Goal: Information Seeking & Learning: Learn about a topic

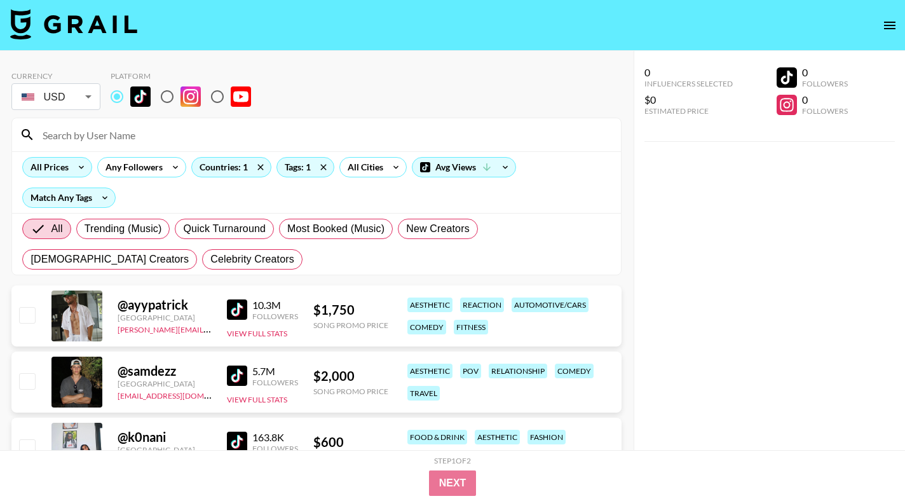
click at [69, 174] on div "All Prices" at bounding box center [57, 167] width 70 height 20
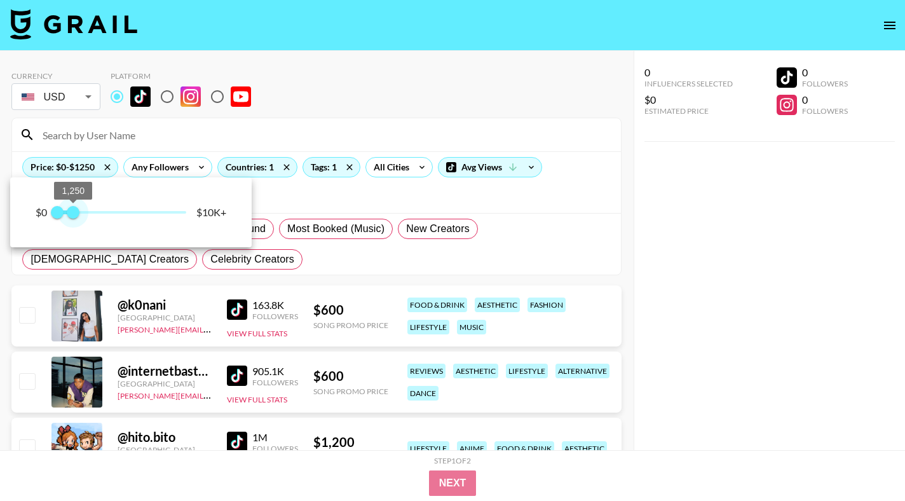
type input "1000"
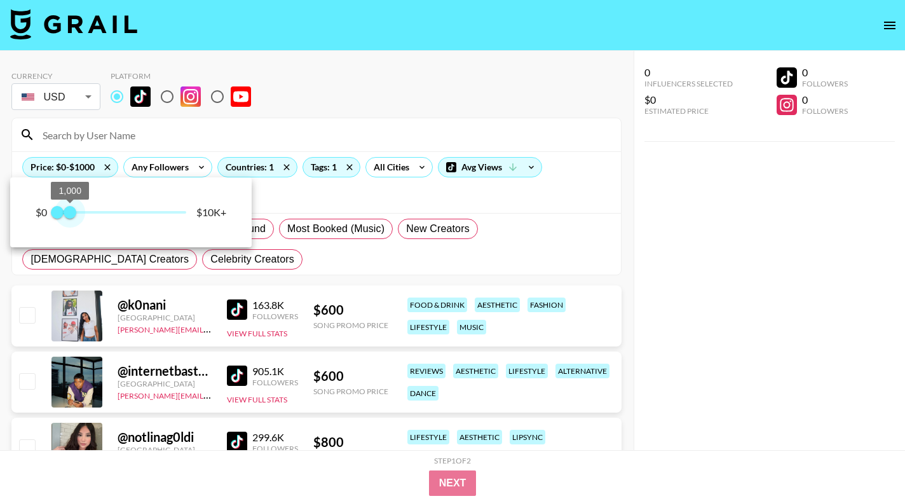
drag, startPoint x: 184, startPoint y: 210, endPoint x: 72, endPoint y: 221, distance: 113.0
click at [72, 219] on span "1,000" at bounding box center [70, 212] width 13 height 13
click at [616, 268] on div at bounding box center [452, 250] width 905 height 501
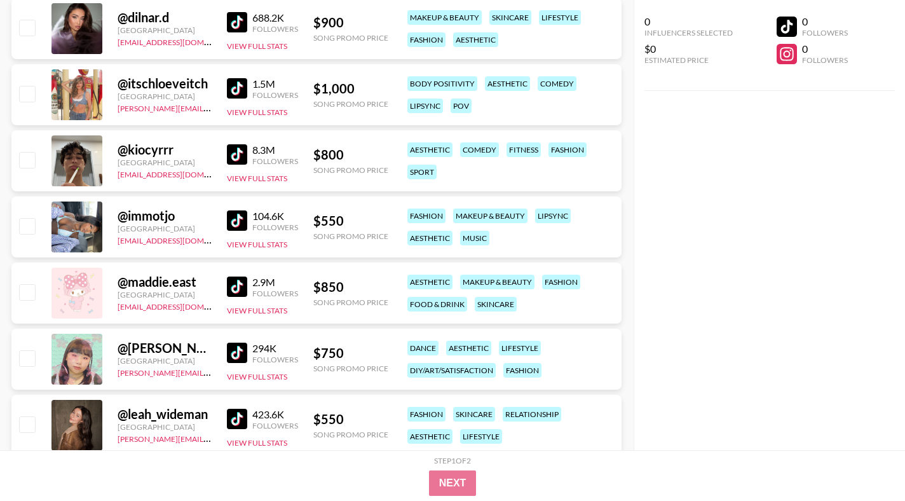
scroll to position [1278, 0]
click at [243, 215] on img at bounding box center [237, 221] width 20 height 20
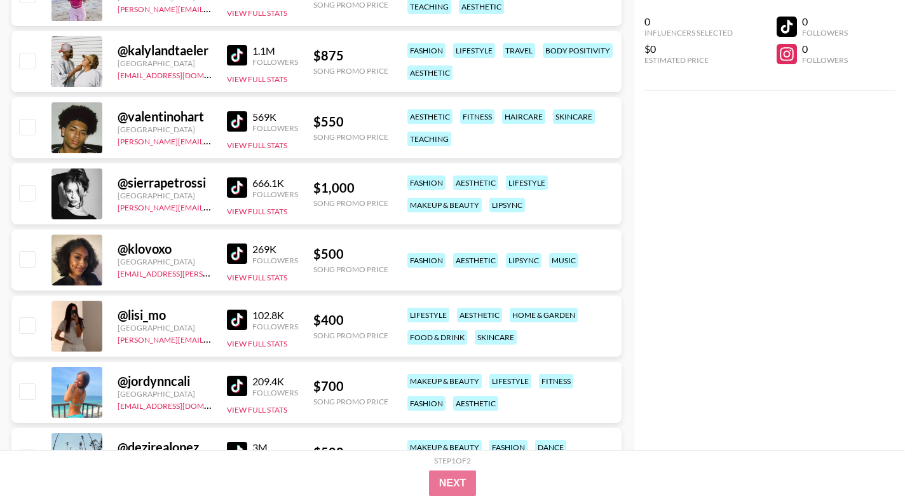
scroll to position [1842, 0]
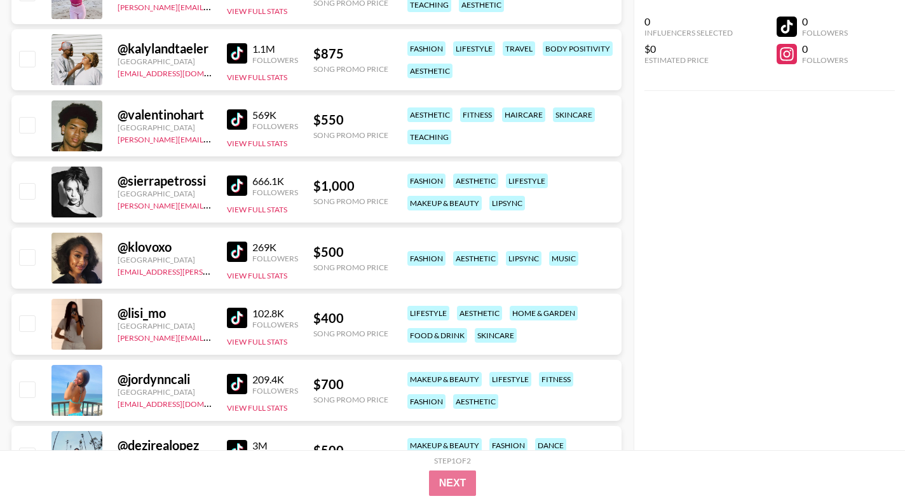
click at [240, 184] on img at bounding box center [237, 185] width 20 height 20
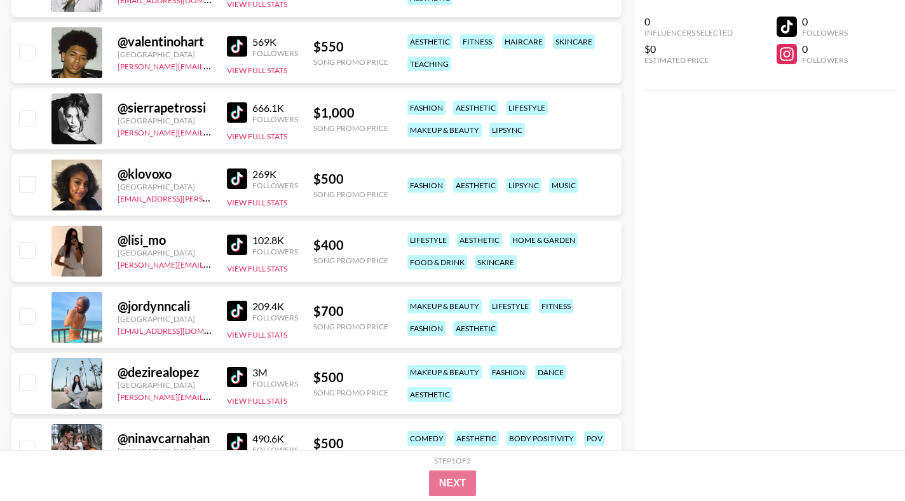
scroll to position [1917, 0]
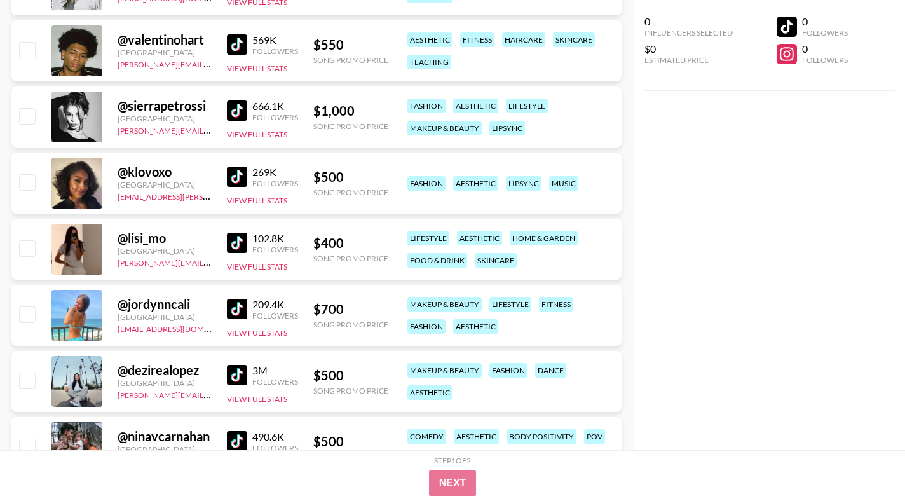
click at [94, 339] on div at bounding box center [76, 315] width 51 height 51
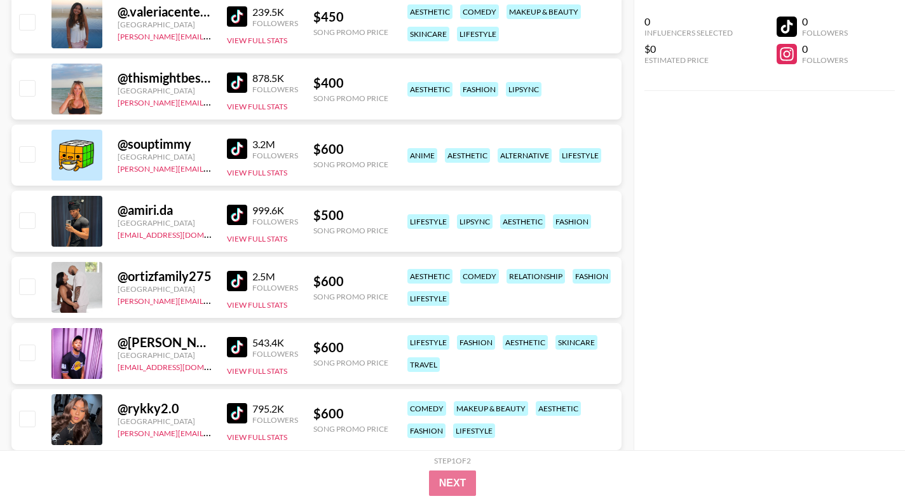
scroll to position [2409, 0]
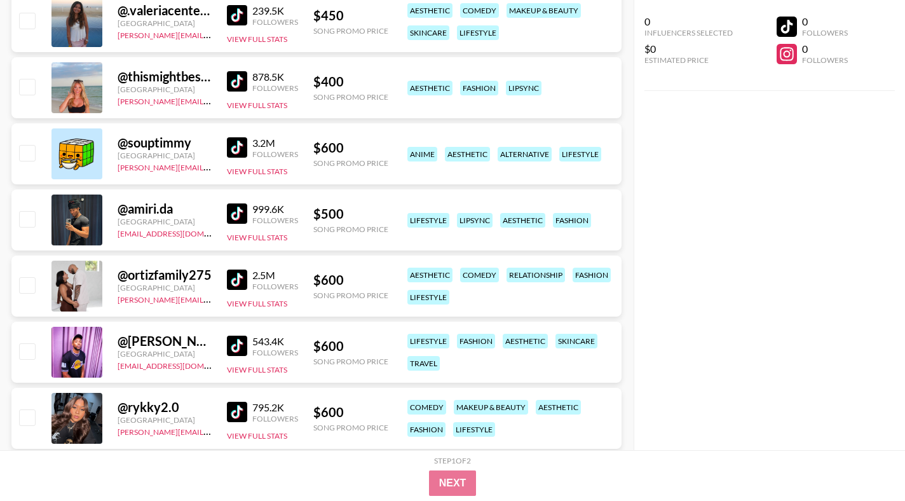
click at [235, 211] on img at bounding box center [237, 213] width 20 height 20
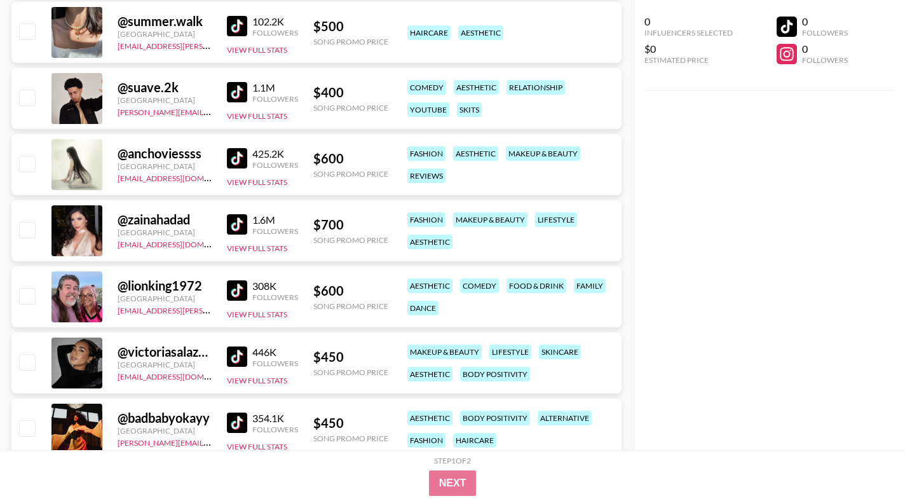
scroll to position [3084, 0]
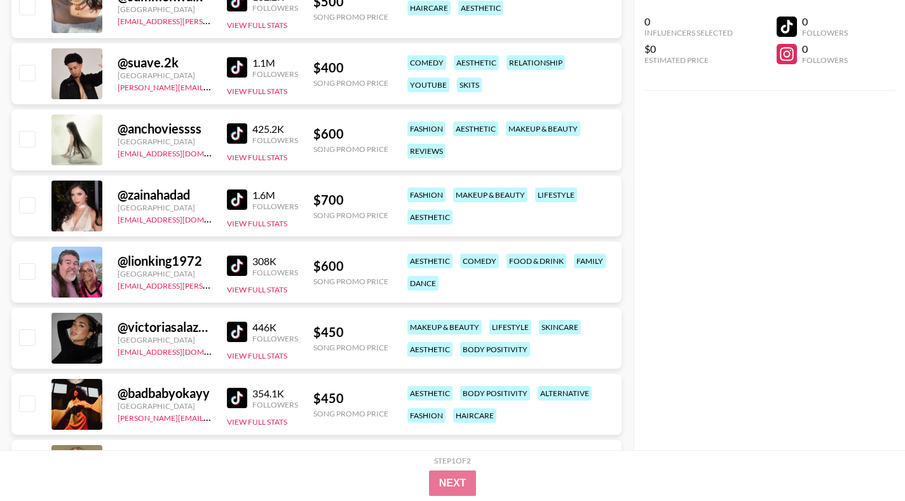
click at [238, 330] on img at bounding box center [237, 332] width 20 height 20
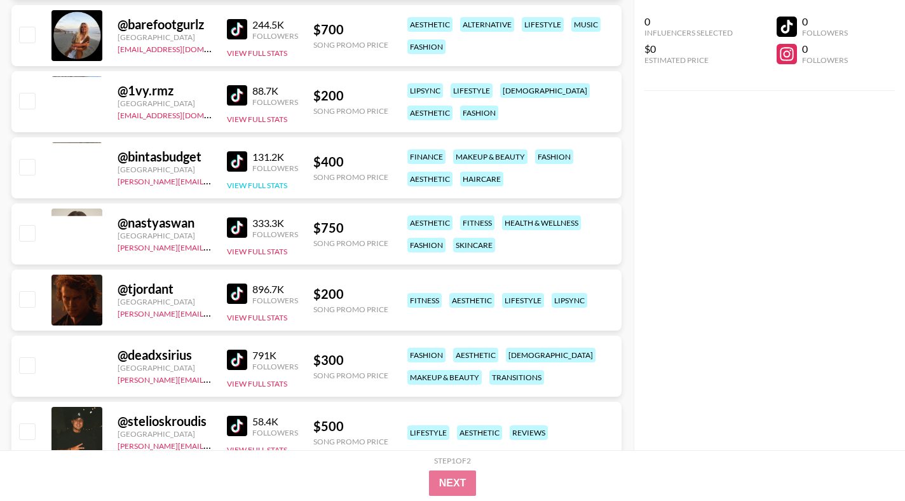
scroll to position [7237, 0]
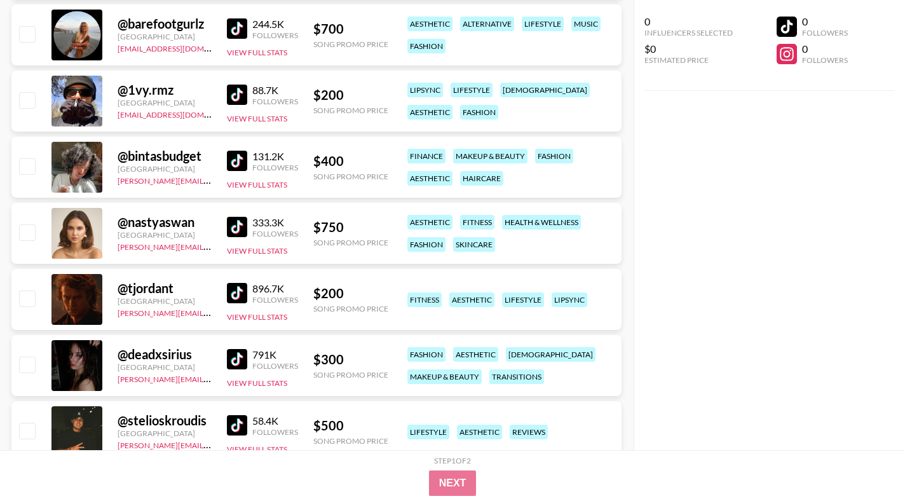
click at [231, 156] on img at bounding box center [237, 161] width 20 height 20
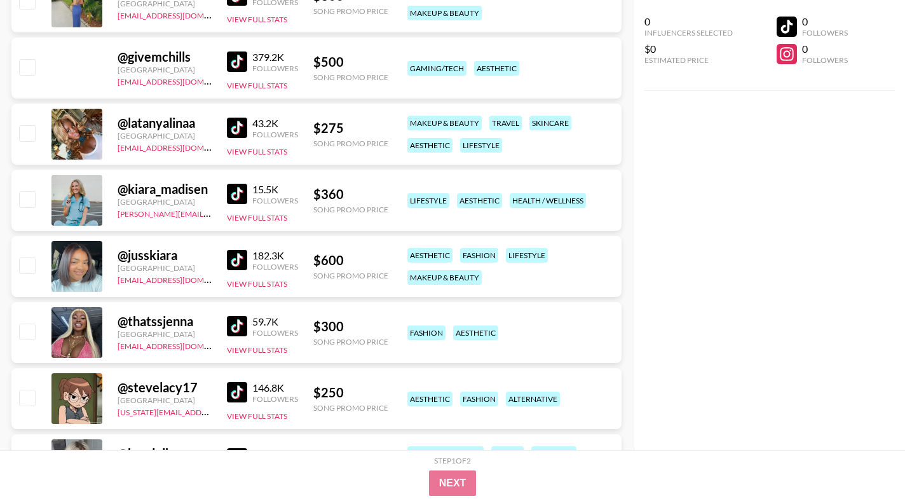
scroll to position [10512, 0]
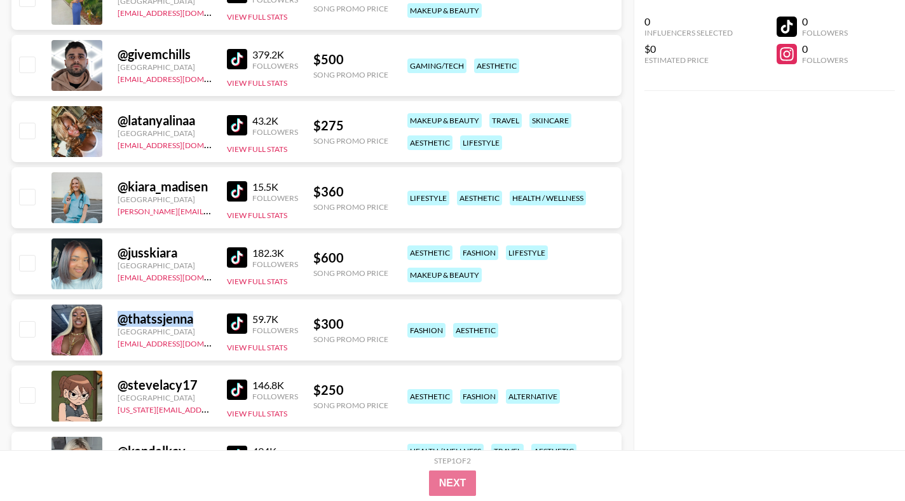
drag, startPoint x: 118, startPoint y: 322, endPoint x: 205, endPoint y: 322, distance: 87.7
click at [205, 322] on div "@ thatssjenna" at bounding box center [165, 319] width 94 height 16
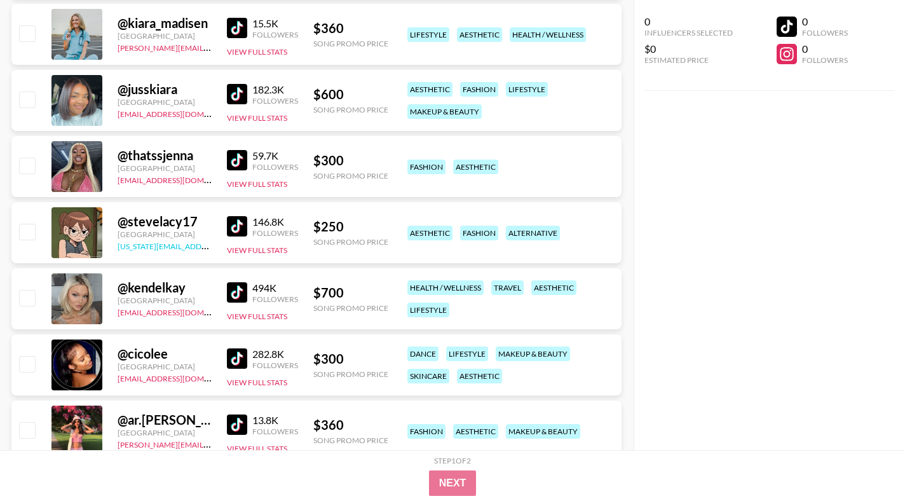
scroll to position [10739, 0]
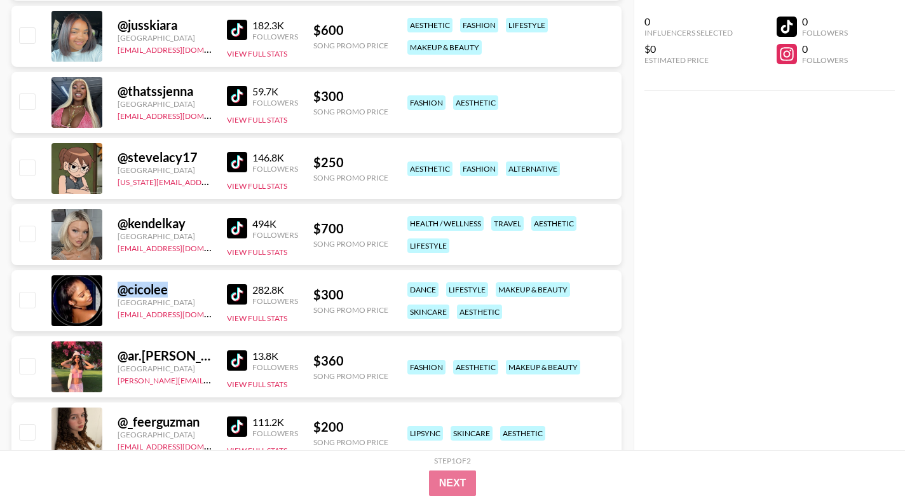
drag, startPoint x: 118, startPoint y: 290, endPoint x: 184, endPoint y: 290, distance: 65.5
click at [184, 290] on div "@ cicolee" at bounding box center [165, 290] width 94 height 16
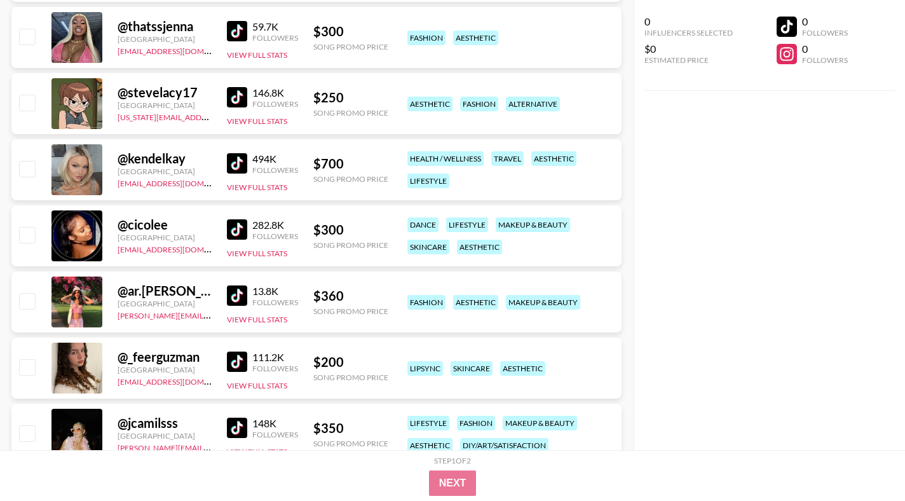
scroll to position [10813, 0]
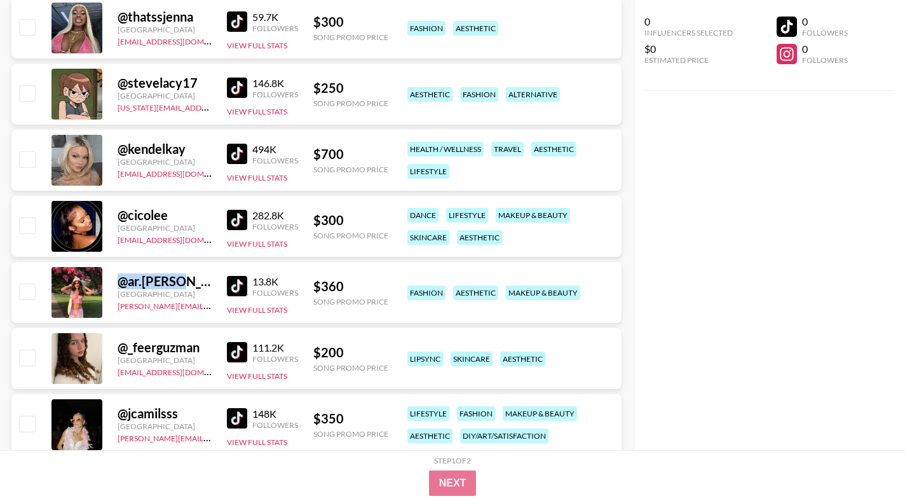
drag, startPoint x: 118, startPoint y: 287, endPoint x: 180, endPoint y: 282, distance: 61.9
click at [180, 282] on div "@ ar.[PERSON_NAME]" at bounding box center [165, 281] width 94 height 16
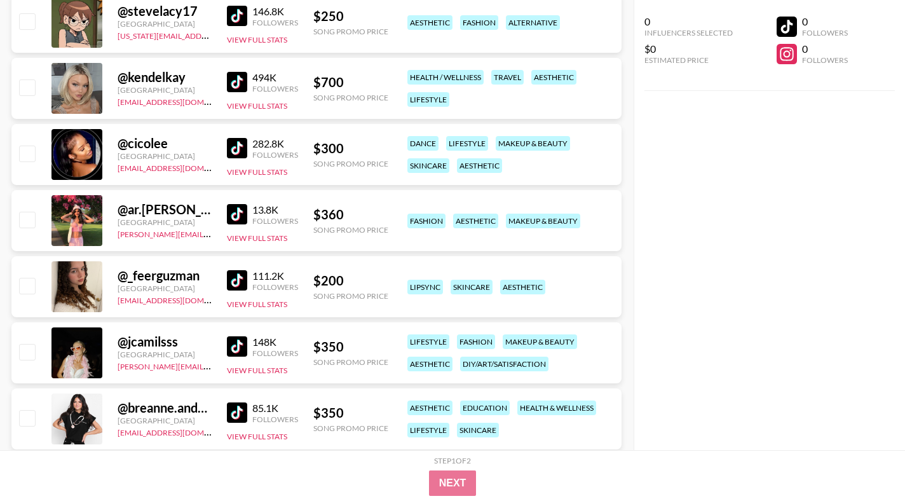
scroll to position [10895, 0]
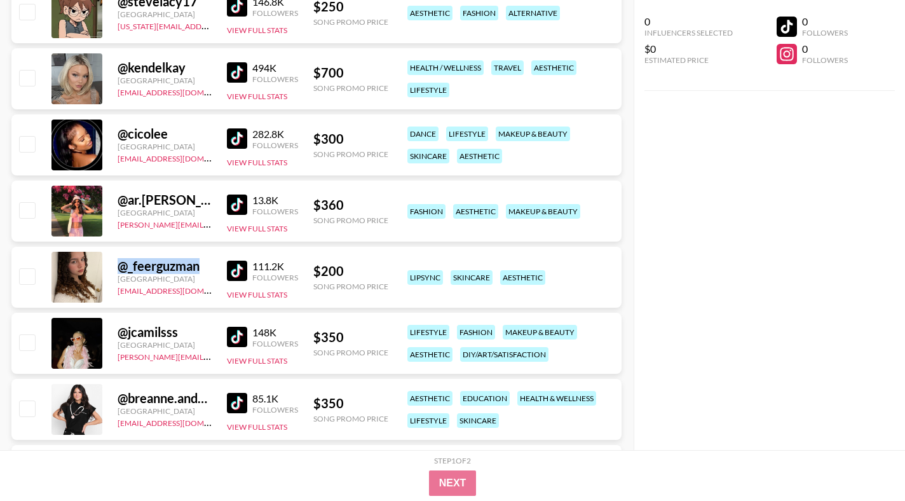
drag, startPoint x: 114, startPoint y: 269, endPoint x: 200, endPoint y: 265, distance: 85.3
click at [200, 265] on div "@ _feerguzman [GEOGRAPHIC_DATA] [EMAIL_ADDRESS][DOMAIN_NAME] 111.2K Followers V…" at bounding box center [316, 277] width 610 height 61
click at [200, 265] on div "@ _feerguzman" at bounding box center [165, 266] width 94 height 16
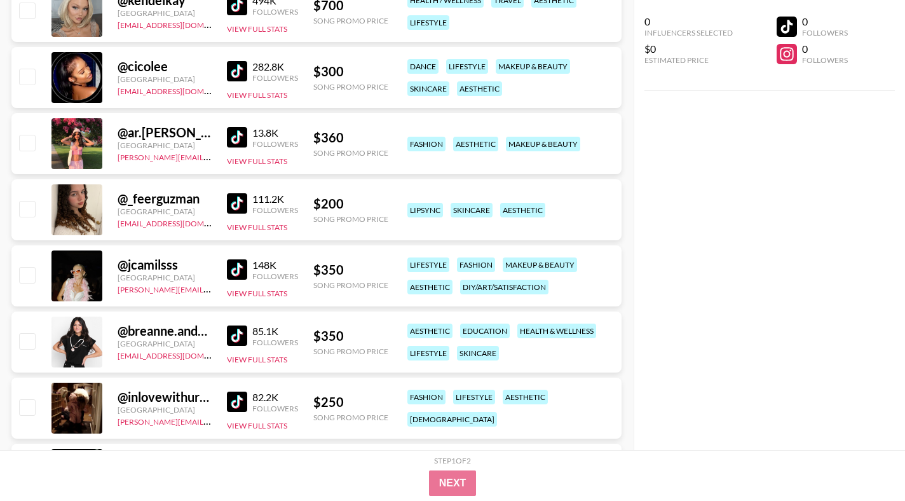
scroll to position [10968, 0]
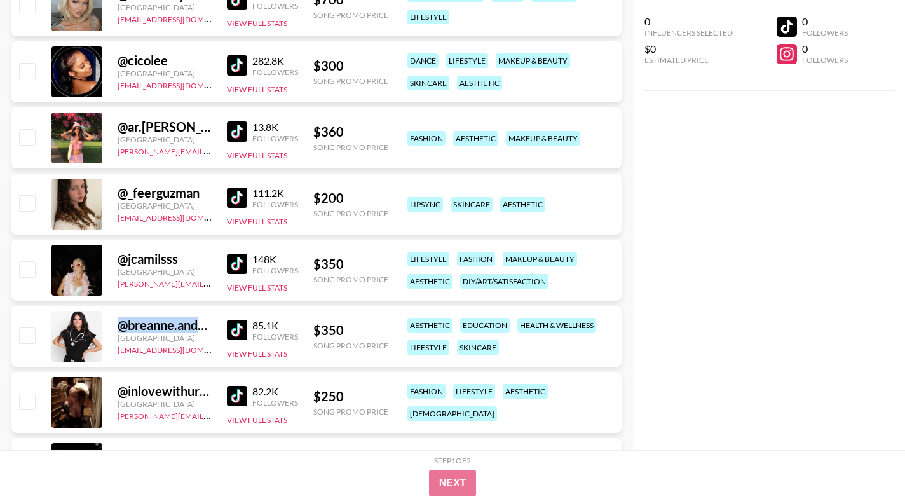
drag, startPoint x: 119, startPoint y: 321, endPoint x: 208, endPoint y: 323, distance: 89.0
click at [208, 323] on div "@ breanne.andersonn" at bounding box center [165, 325] width 94 height 16
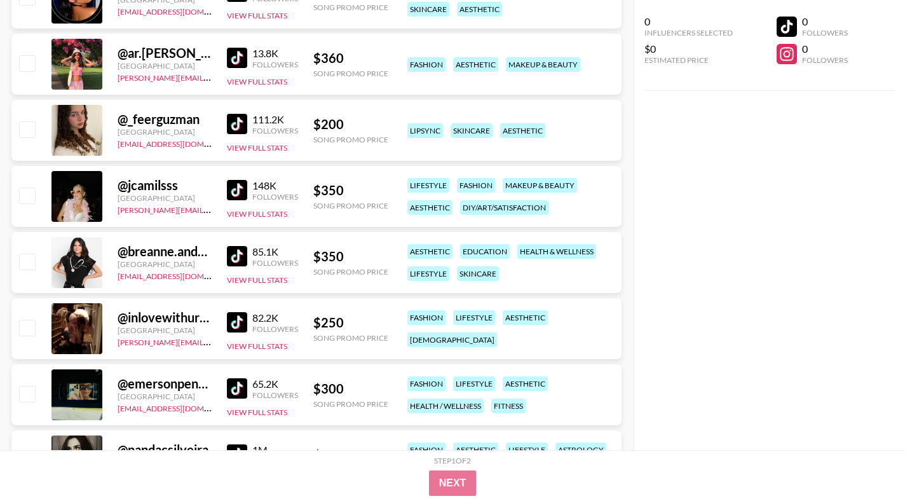
scroll to position [11057, 0]
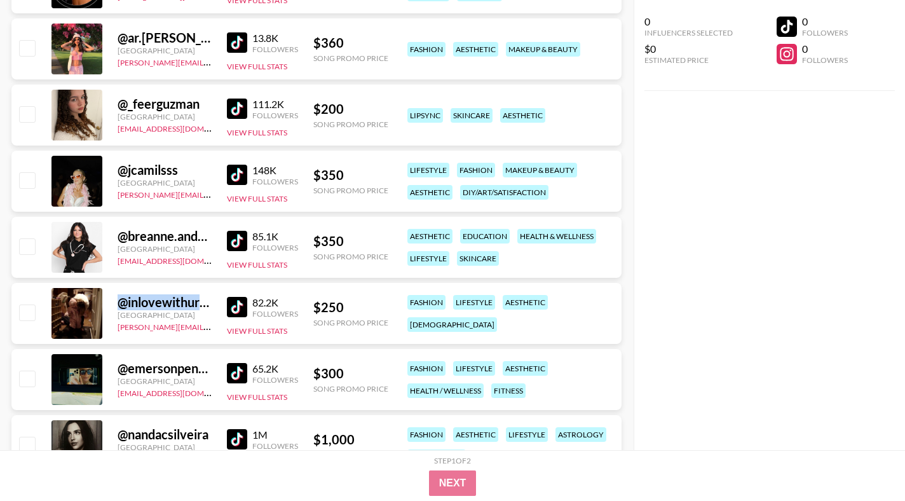
drag, startPoint x: 119, startPoint y: 308, endPoint x: 208, endPoint y: 306, distance: 89.0
click at [208, 306] on div "@ inlovewithurmom58" at bounding box center [165, 302] width 94 height 16
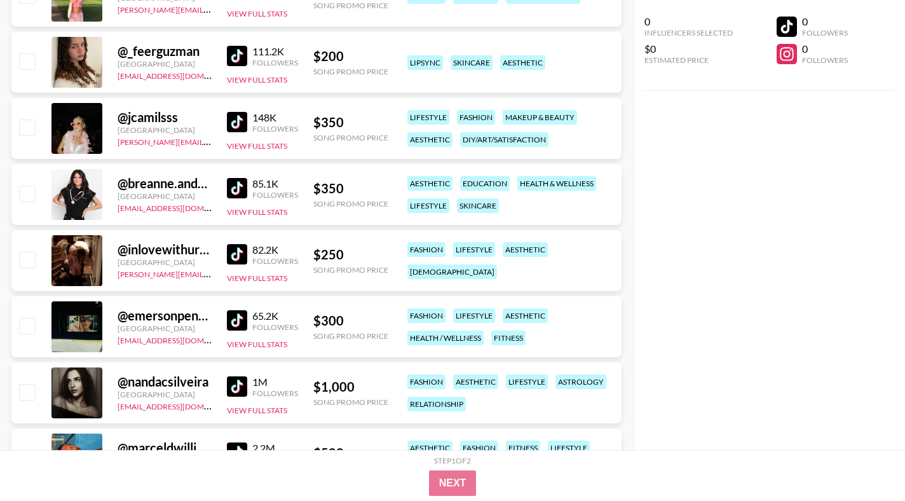
scroll to position [11115, 0]
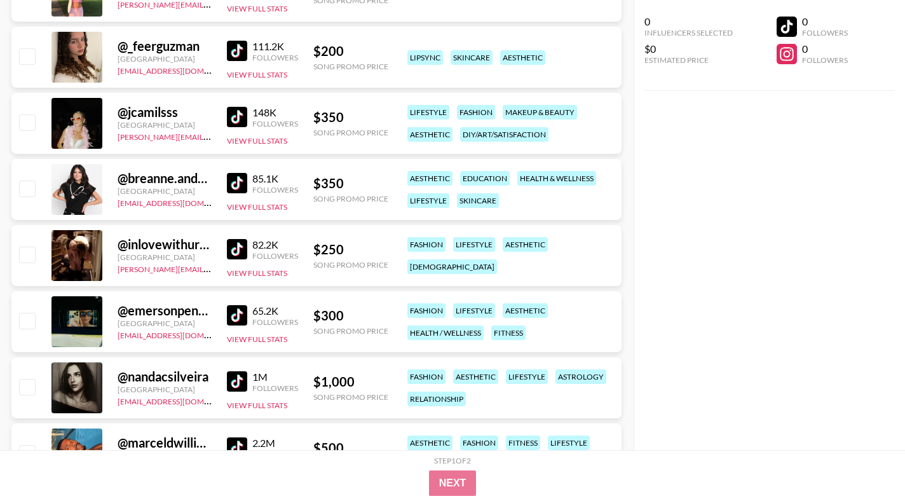
drag, startPoint x: 115, startPoint y: 315, endPoint x: 205, endPoint y: 302, distance: 90.5
click at [205, 302] on div "@ emersonpenney [GEOGRAPHIC_DATA] [PERSON_NAME][EMAIL_ADDRESS][DOMAIN_NAME] 65.…" at bounding box center [316, 321] width 610 height 61
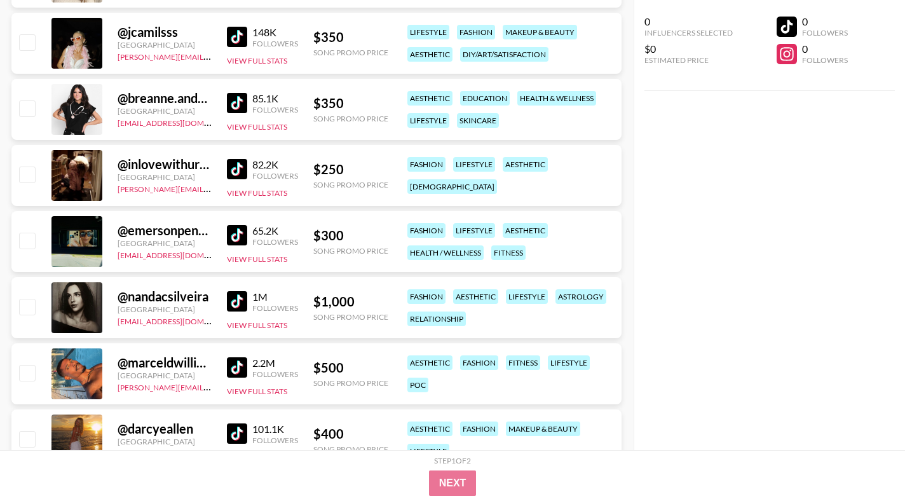
scroll to position [11209, 0]
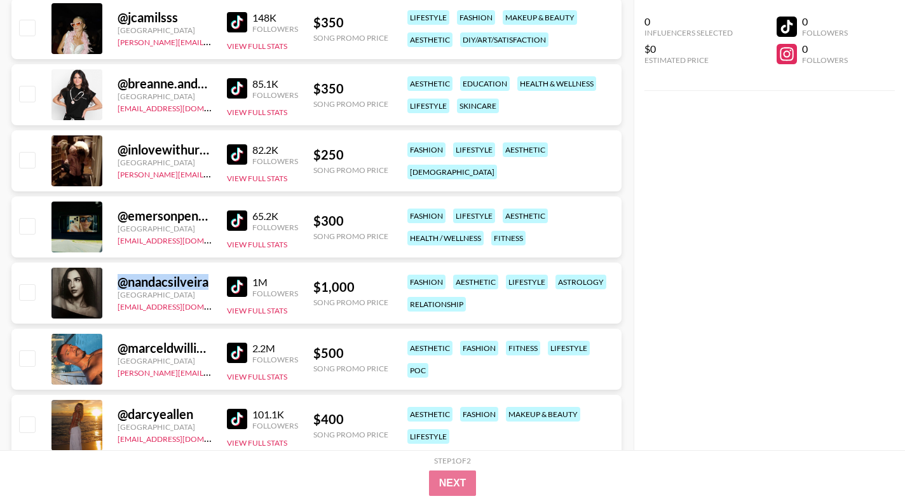
drag, startPoint x: 119, startPoint y: 289, endPoint x: 219, endPoint y: 283, distance: 99.3
click at [219, 283] on div "@ nandacsilveira [GEOGRAPHIC_DATA] [EMAIL_ADDRESS][DOMAIN_NAME] 1M Followers Vi…" at bounding box center [316, 292] width 610 height 61
click at [208, 285] on div "@ nandacsilveira" at bounding box center [165, 282] width 94 height 16
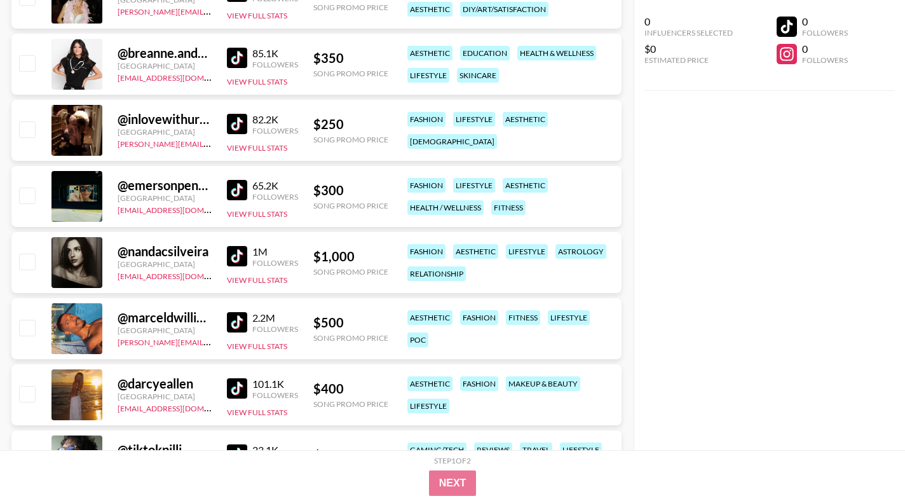
click at [232, 319] on img at bounding box center [237, 322] width 20 height 20
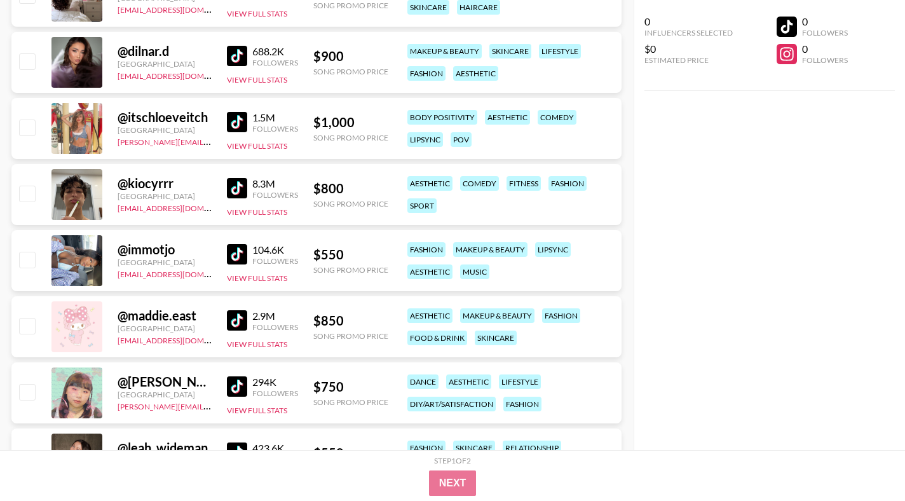
scroll to position [0, 0]
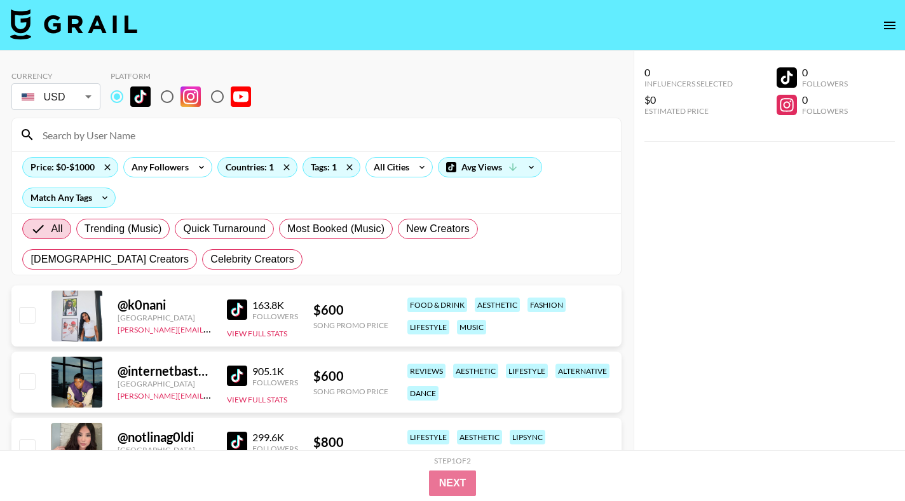
click at [182, 139] on input at bounding box center [324, 135] width 578 height 20
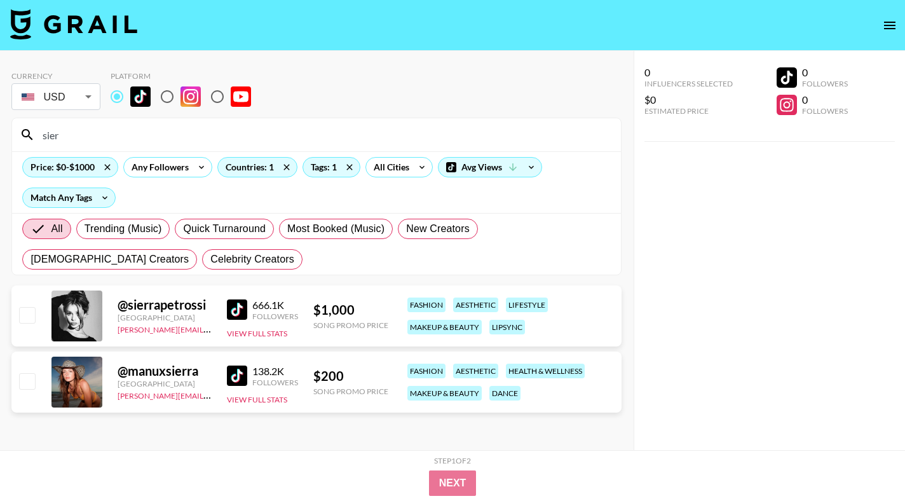
type input "sierr"
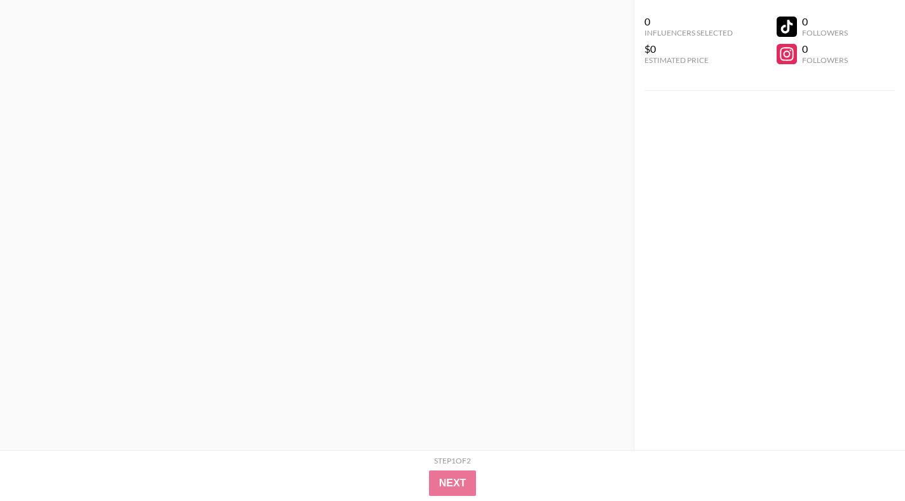
scroll to position [12418, 0]
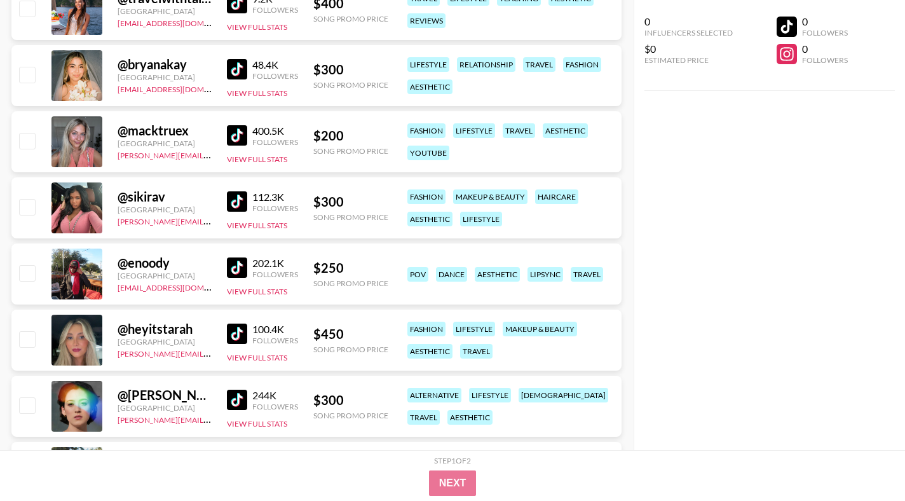
click at [232, 198] on img at bounding box center [237, 201] width 20 height 20
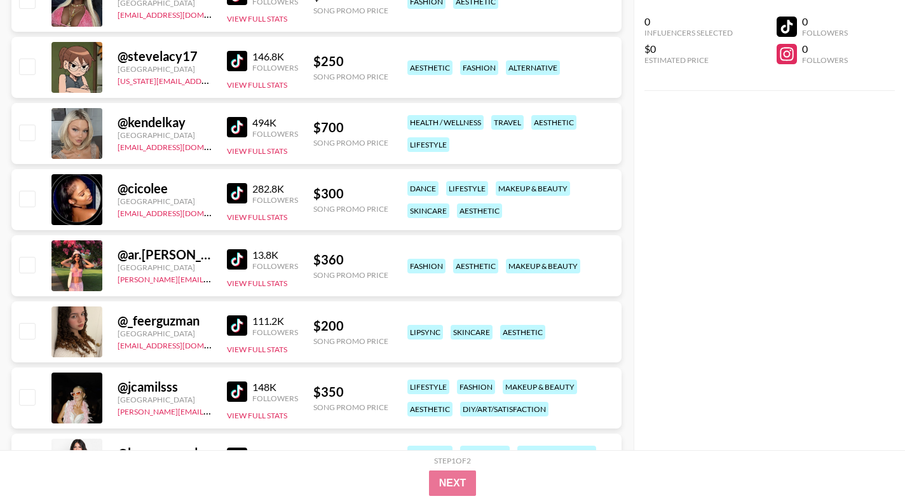
scroll to position [10840, 0]
click at [239, 194] on img at bounding box center [237, 194] width 20 height 20
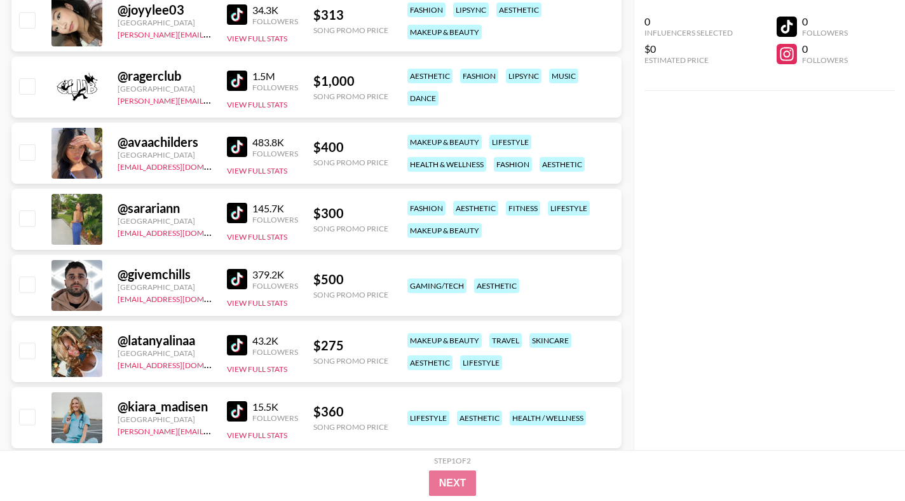
scroll to position [10139, 0]
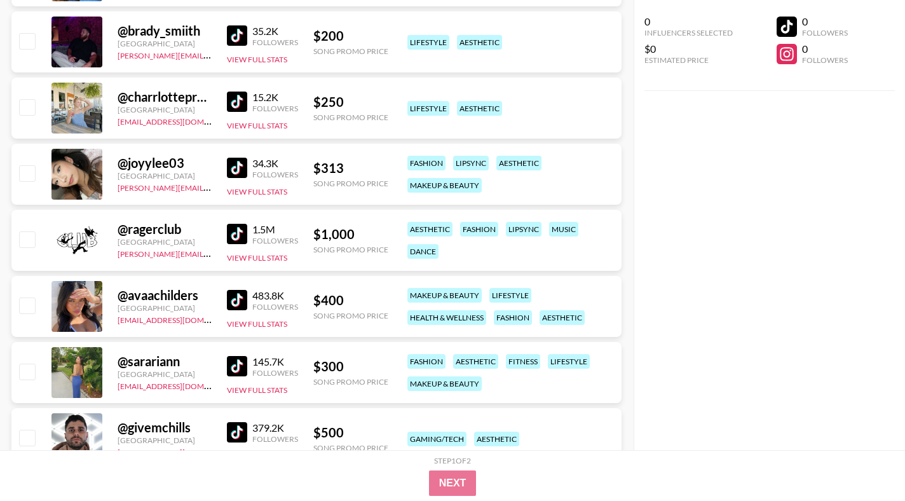
click at [239, 305] on img at bounding box center [237, 300] width 20 height 20
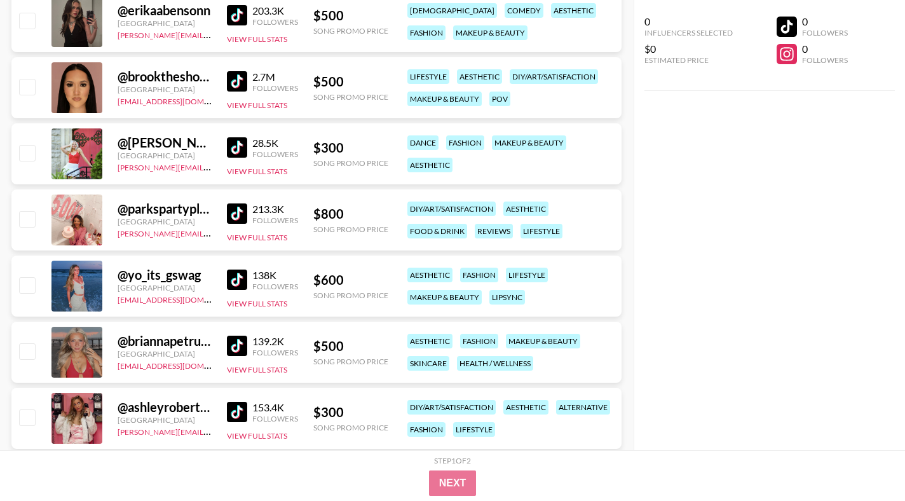
scroll to position [9278, 0]
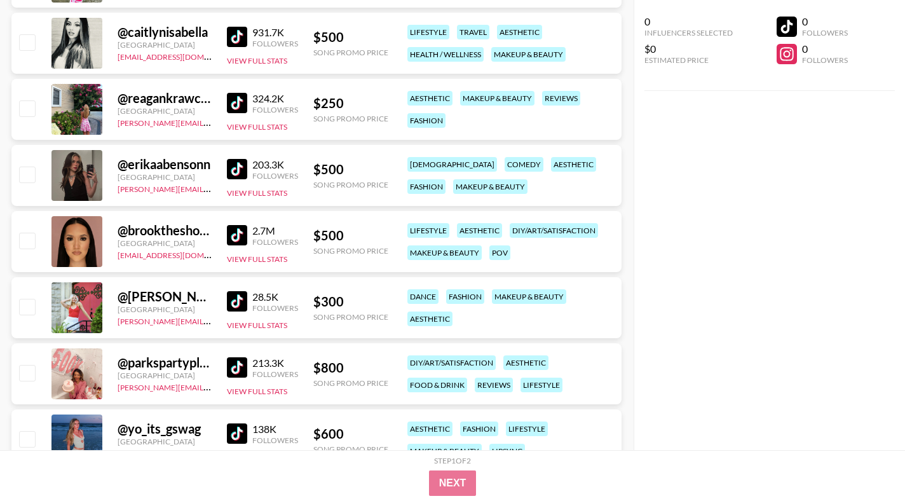
click at [236, 109] on img at bounding box center [237, 103] width 20 height 20
click at [243, 37] on img at bounding box center [237, 37] width 20 height 20
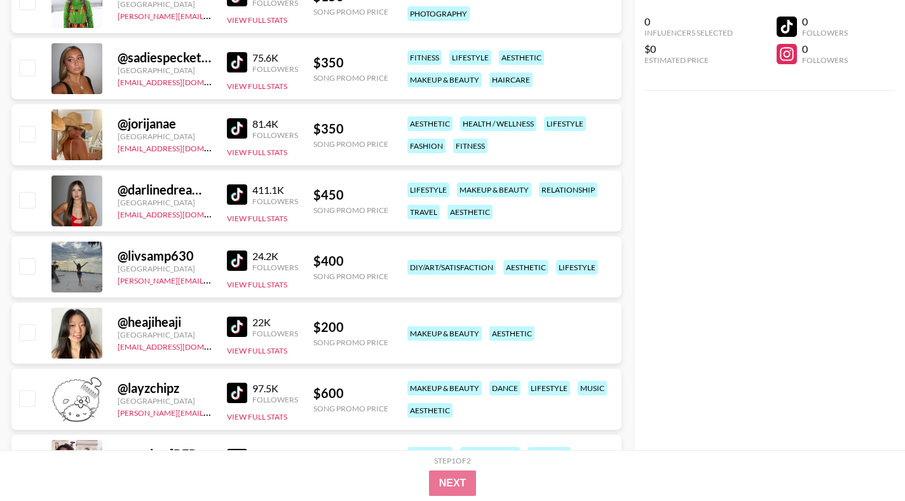
scroll to position [8260, 0]
click at [238, 191] on img at bounding box center [237, 195] width 20 height 20
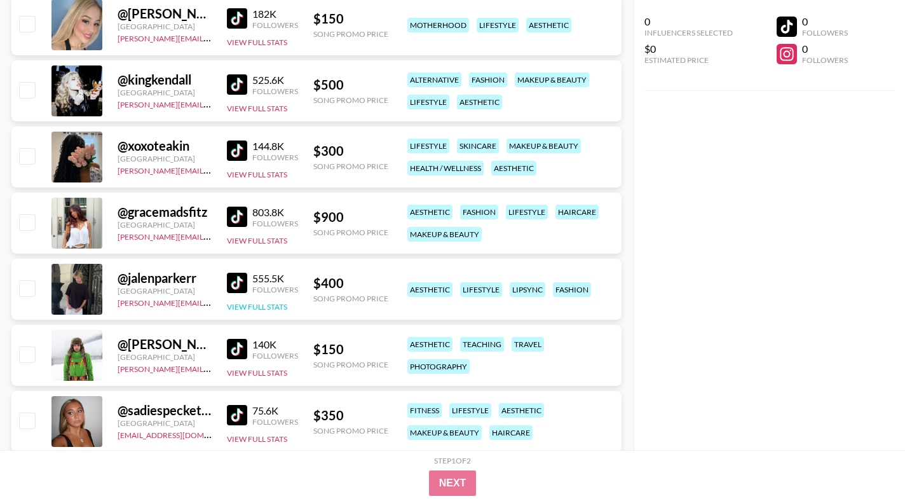
scroll to position [7905, 0]
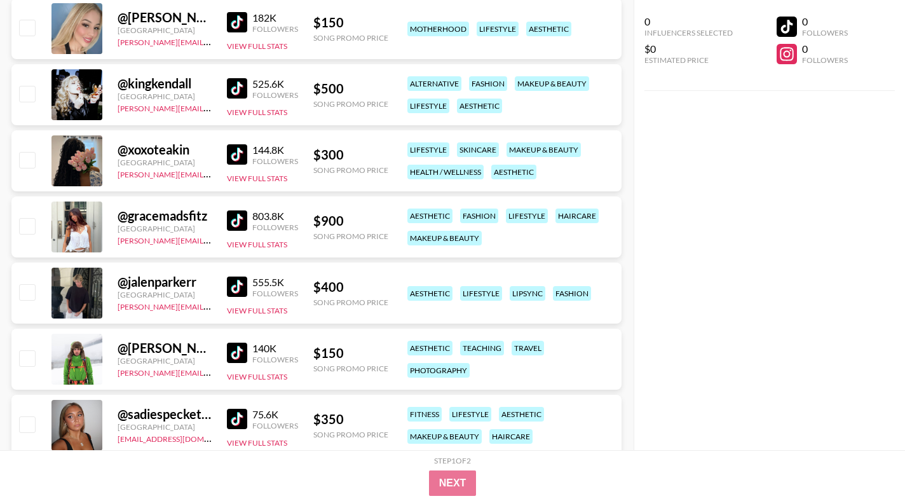
click at [232, 285] on img at bounding box center [237, 286] width 20 height 20
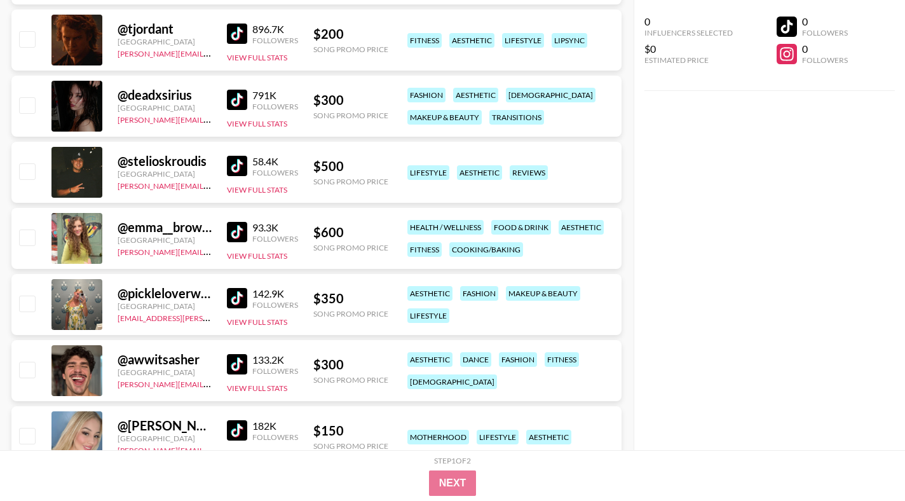
scroll to position [7489, 0]
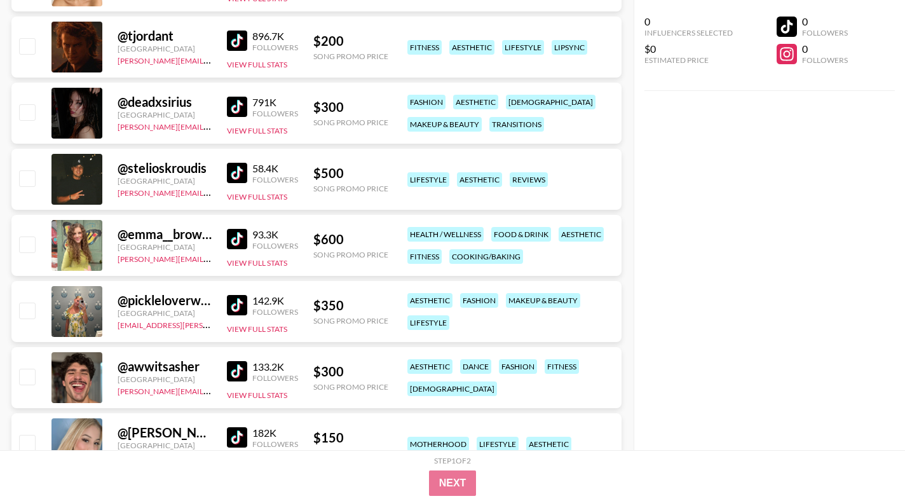
click at [234, 103] on img at bounding box center [237, 107] width 20 height 20
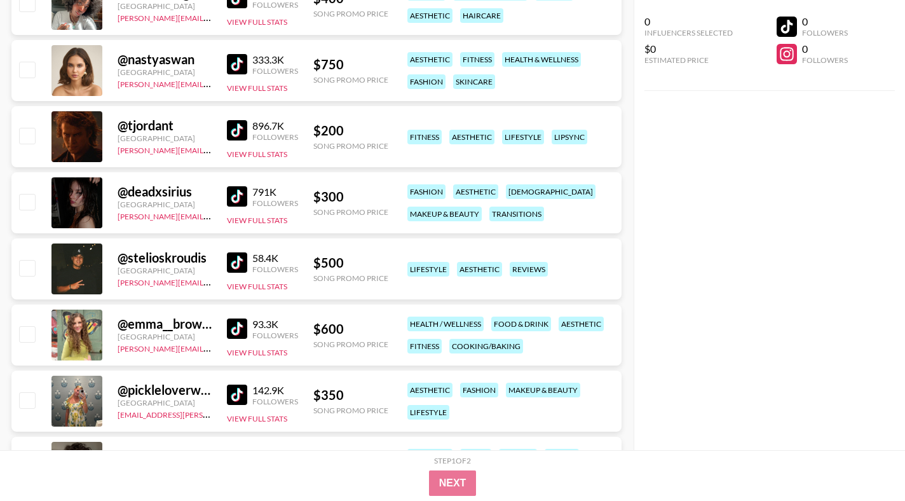
scroll to position [7361, 0]
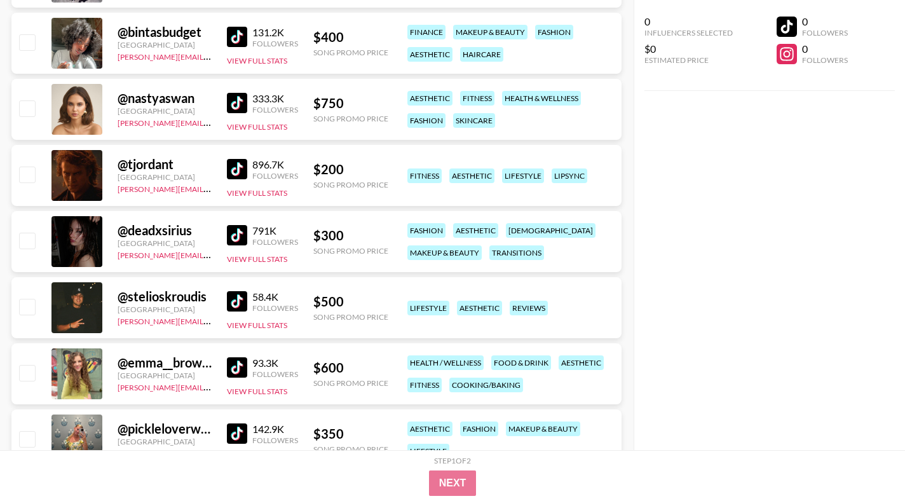
click at [242, 168] on img at bounding box center [237, 169] width 20 height 20
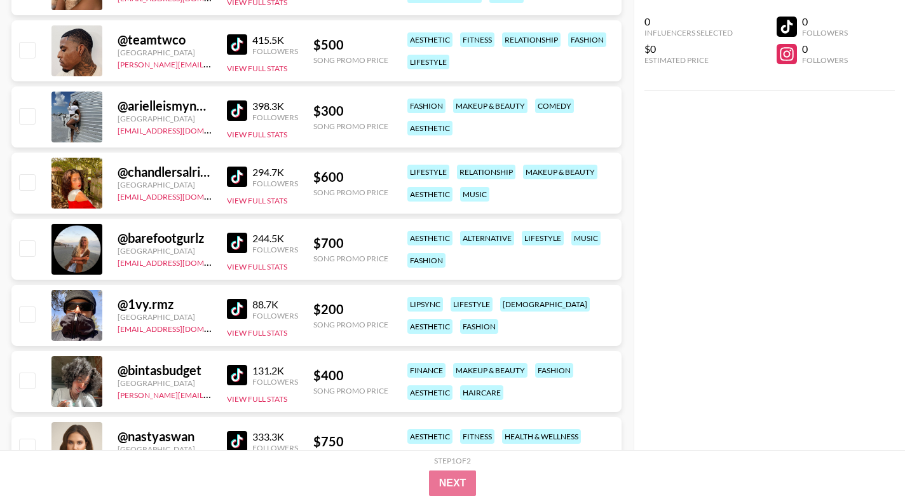
scroll to position [7018, 0]
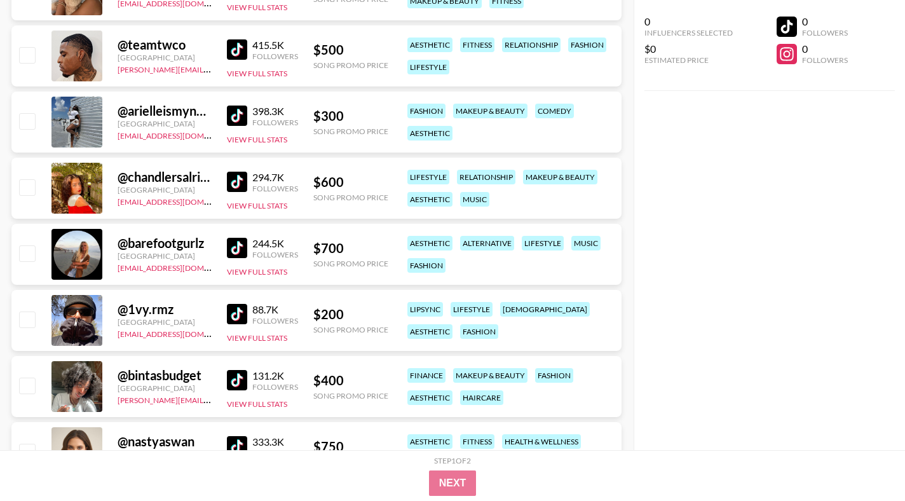
click at [242, 112] on img at bounding box center [237, 116] width 20 height 20
